Goal: Navigation & Orientation: Find specific page/section

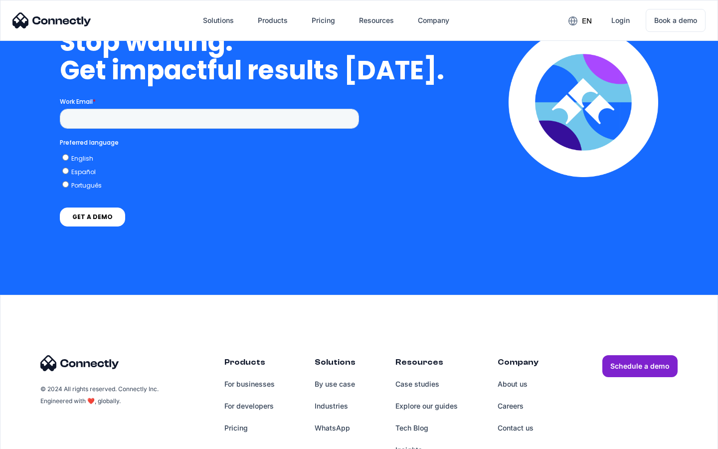
scroll to position [2900, 0]
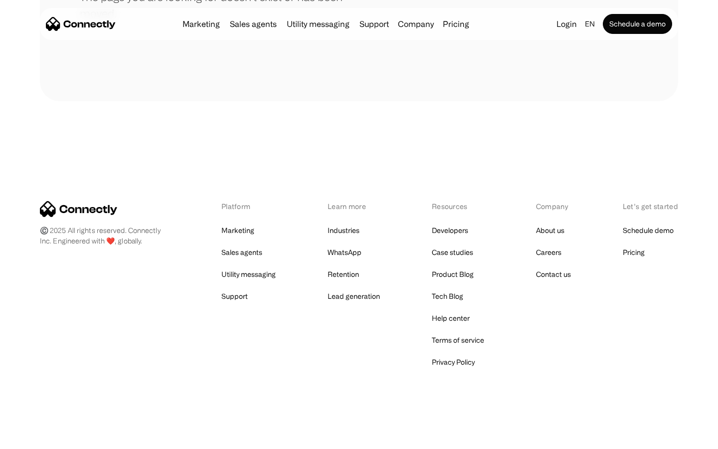
scroll to position [182, 0]
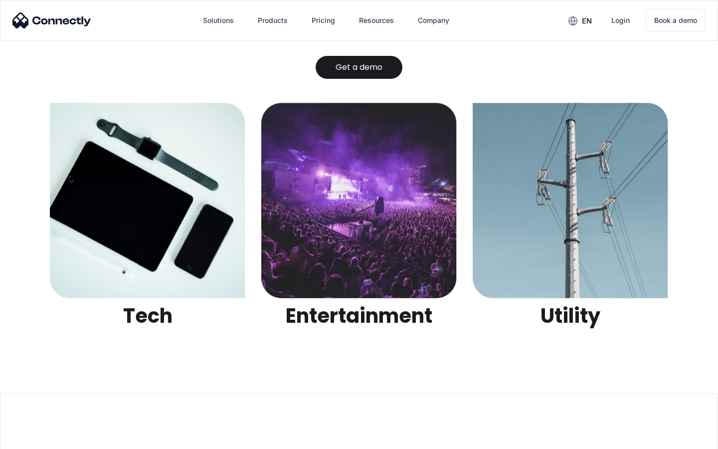
scroll to position [3146, 0]
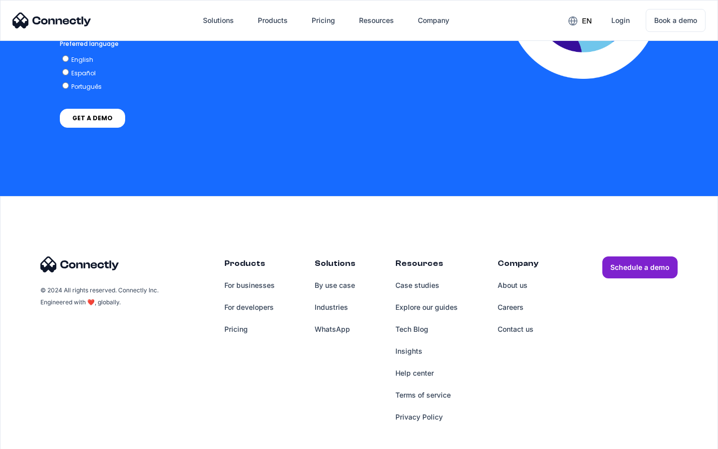
scroll to position [2123, 0]
